Goal: Find specific page/section: Find specific page/section

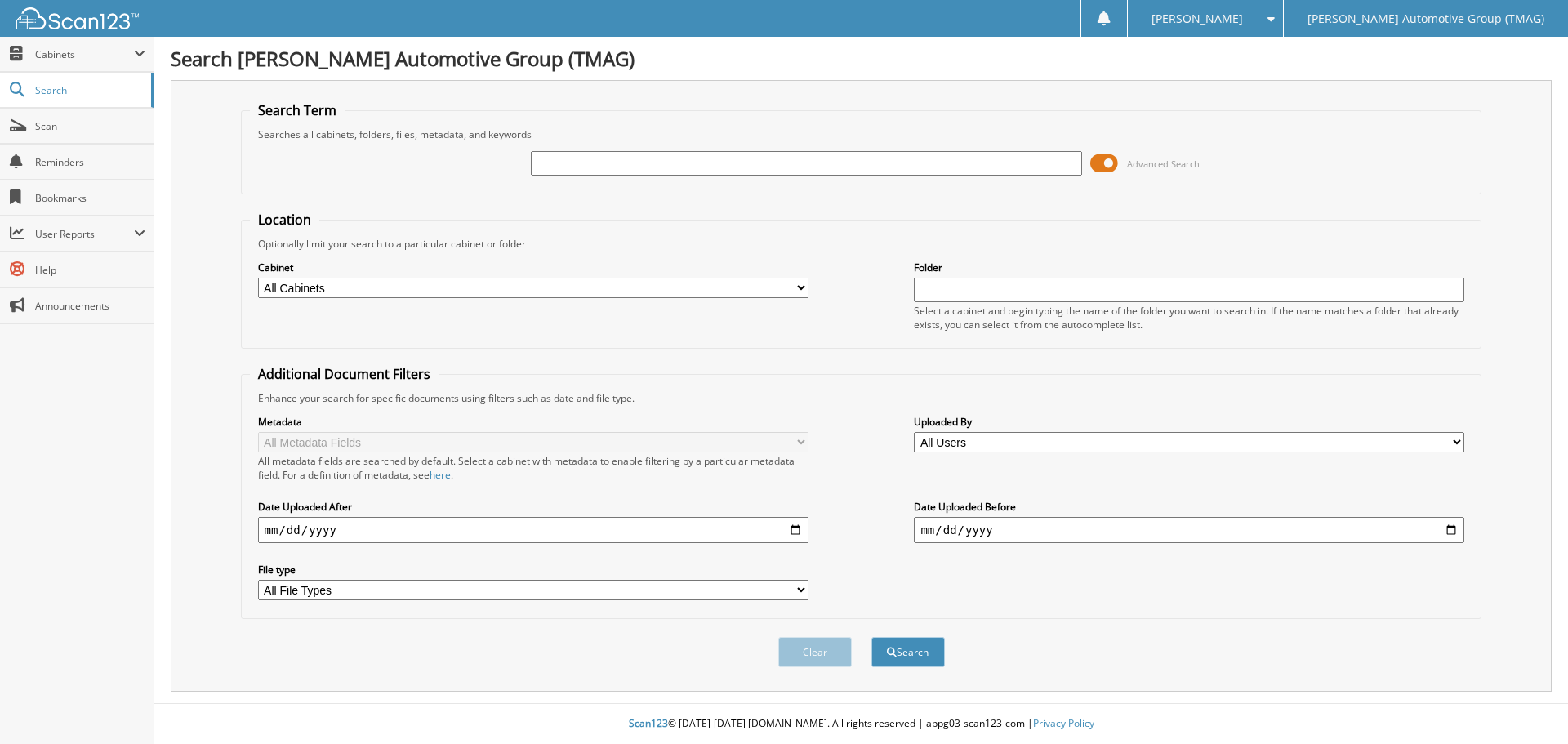
click at [605, 159] on input "text" at bounding box center [806, 162] width 550 height 24
type input "721440"
click at [872, 637] on button "Search" at bounding box center [908, 652] width 73 height 30
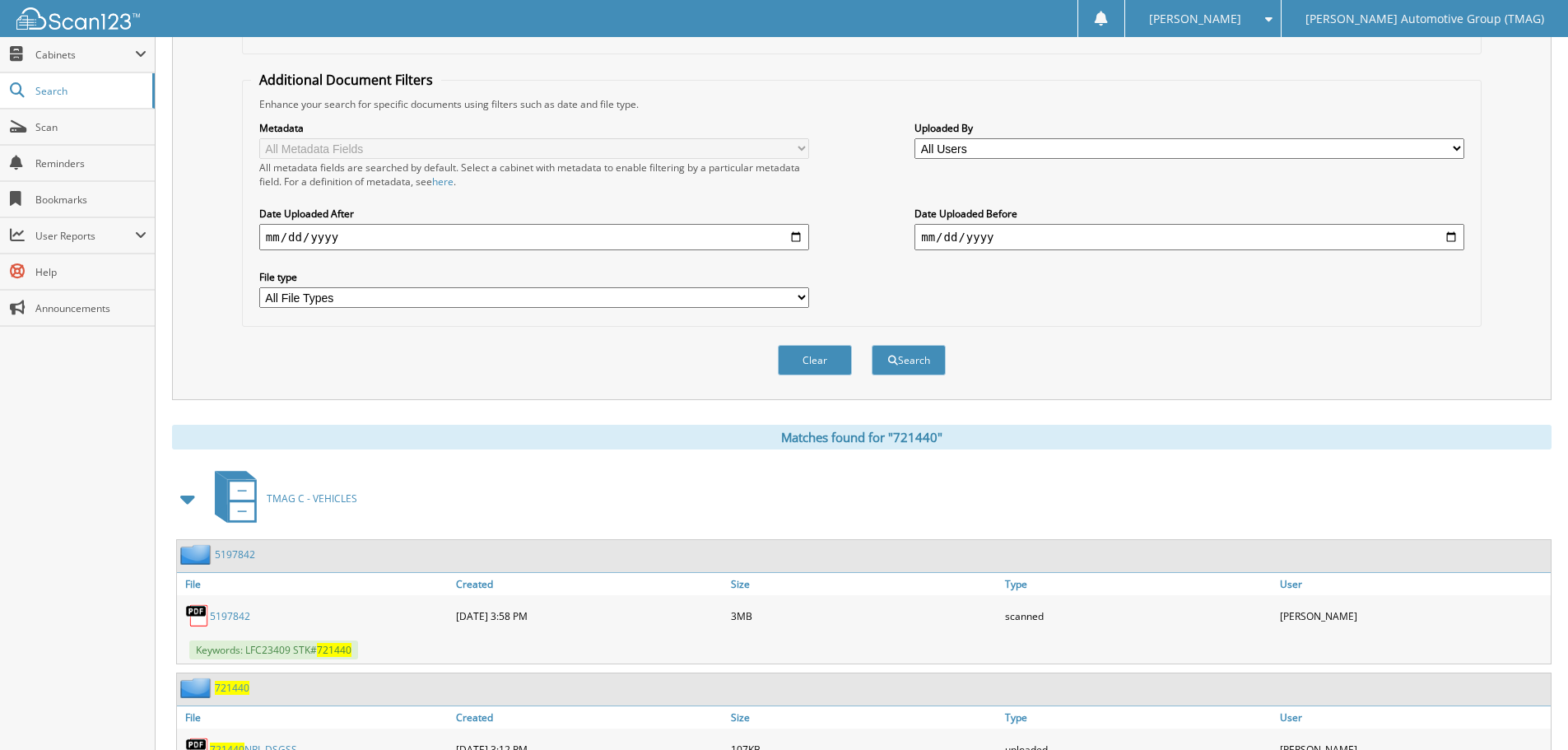
scroll to position [409, 0]
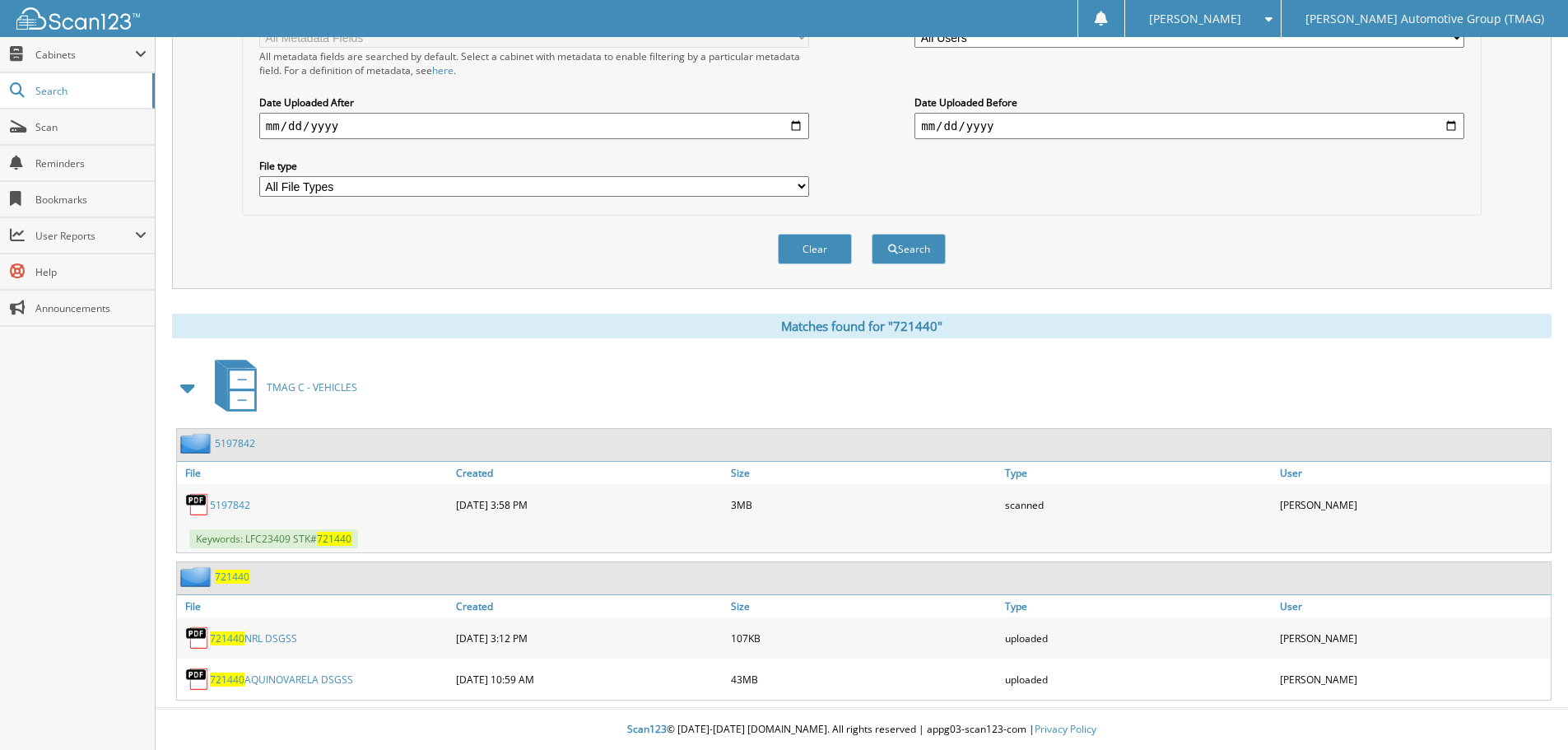
click at [232, 579] on span "721440" at bounding box center [232, 576] width 34 height 14
